Goal: Transaction & Acquisition: Obtain resource

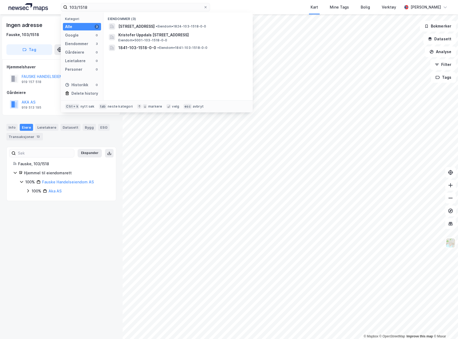
click at [122, 6] on input "103/1518" at bounding box center [136, 7] width 136 height 8
type input "71/753 [GEOGRAPHIC_DATA]"
click at [133, 24] on span "5501-71-753-0-0" at bounding box center [135, 26] width 34 height 6
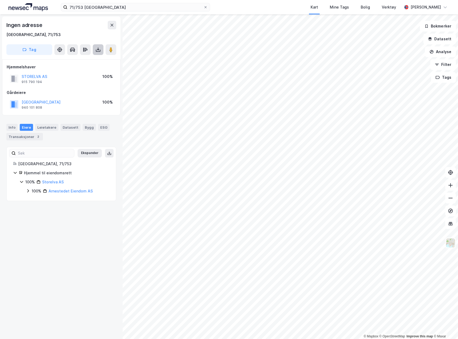
click at [100, 46] on button at bounding box center [98, 49] width 11 height 11
click at [85, 61] on div "Last ned grunnbok" at bounding box center [71, 60] width 31 height 4
